Goal: Contribute content: Contribute content

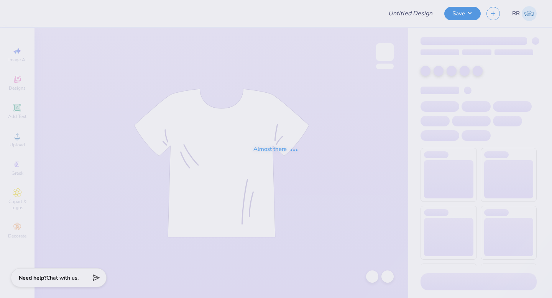
type input "CMP 2026 Swag - [GEOGRAPHIC_DATA][PERSON_NAME]"
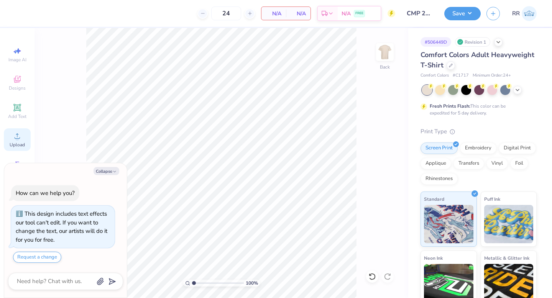
click at [15, 142] on span "Upload" at bounding box center [17, 145] width 15 height 6
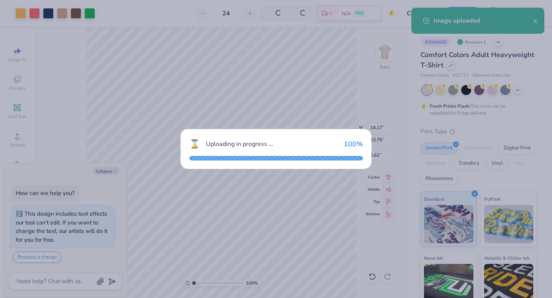
type textarea "x"
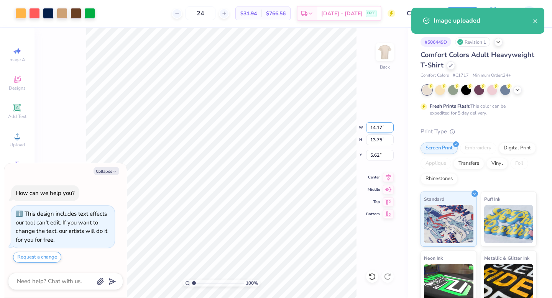
click at [375, 127] on input "14.17" at bounding box center [380, 127] width 28 height 11
type input "12.5"
type textarea "x"
type input "12.50"
type input "12.13"
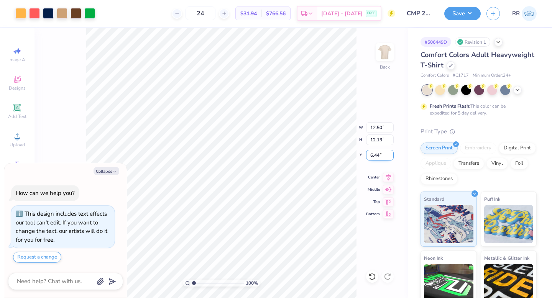
click at [386, 156] on input "6.44" at bounding box center [380, 155] width 28 height 11
type input "3"
type textarea "x"
type input "3.00"
drag, startPoint x: 466, startPoint y: 13, endPoint x: 470, endPoint y: 16, distance: 4.9
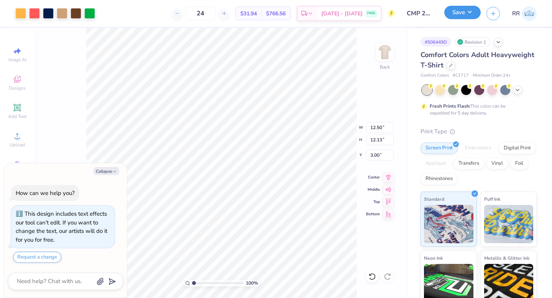
click at [466, 13] on button "Save" at bounding box center [462, 12] width 36 height 13
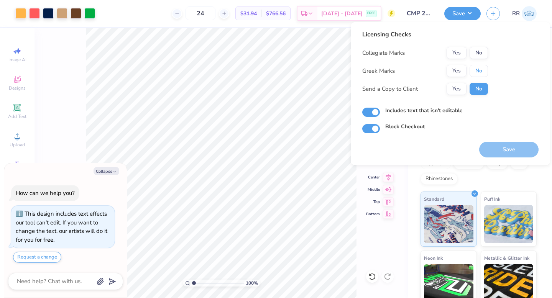
click at [477, 67] on button "No" at bounding box center [479, 71] width 18 height 12
click at [481, 56] on button "No" at bounding box center [479, 53] width 18 height 12
drag, startPoint x: 506, startPoint y: 150, endPoint x: 520, endPoint y: 138, distance: 17.7
click at [508, 150] on button "Save" at bounding box center [508, 150] width 59 height 16
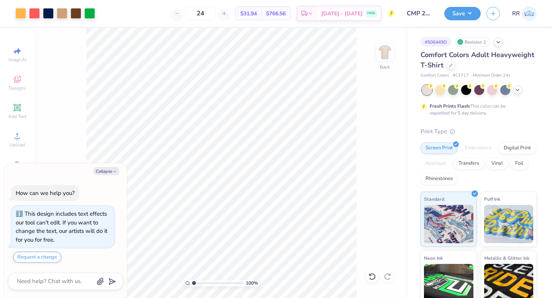
type textarea "x"
